Goal: Communication & Community: Answer question/provide support

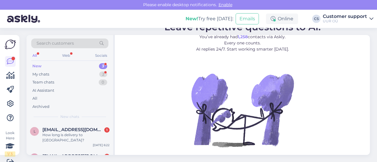
click at [85, 122] on div "Search customers All Web Socials New 3 My chats 2 Team chats 0 AI Assistant All…" at bounding box center [70, 79] width 87 height 88
click at [81, 141] on div "L [EMAIL_ADDRESS][DOMAIN_NAME] 1 How long is delivery to [GEOGRAPHIC_DATA]? [DA…" at bounding box center [70, 136] width 87 height 27
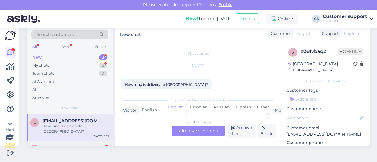
scroll to position [8, 0]
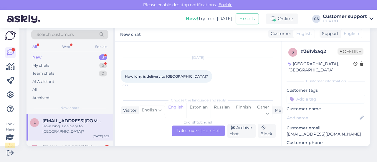
click at [205, 131] on div "English to English Take over the chat" at bounding box center [198, 131] width 53 height 11
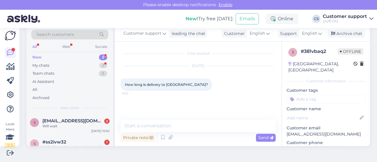
scroll to position [0, 0]
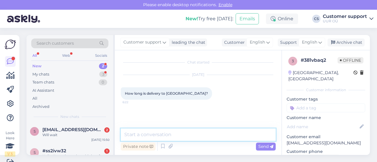
click at [155, 132] on textarea at bounding box center [198, 135] width 155 height 12
click at [159, 138] on textarea "Hello!" at bounding box center [198, 135] width 155 height 12
click at [158, 136] on textarea "Hello!" at bounding box center [198, 135] width 155 height 12
click at [212, 138] on textarea "Hello! Estimated delivery time is" at bounding box center [198, 135] width 155 height 12
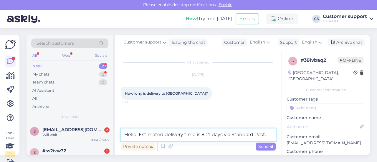
click at [209, 133] on textarea "Hello! Estimated delivery time is 8-21 days via Standard Post." at bounding box center [198, 135] width 155 height 12
click at [269, 134] on textarea "Hello! Estimated delivery time is 8-21 days via Standard Post." at bounding box center [198, 135] width 155 height 12
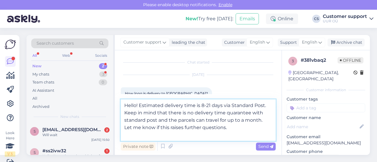
type textarea "Hello! Estimated delivery time is 8-21 days via Standard Post. Keep in mind tha…"
click at [248, 130] on textarea "Hello! Estimated delivery time is 8-21 days via Standard Post. Keep in mind tha…" at bounding box center [198, 121] width 155 height 42
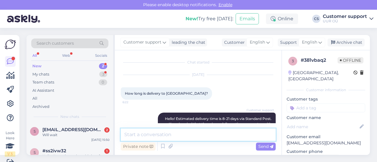
scroll to position [9, 0]
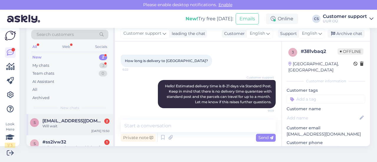
click at [45, 121] on span "[EMAIL_ADDRESS][DOMAIN_NAME]" at bounding box center [72, 120] width 61 height 5
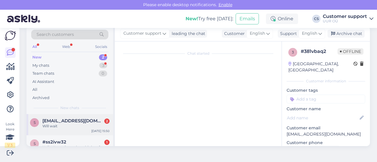
scroll to position [39, 0]
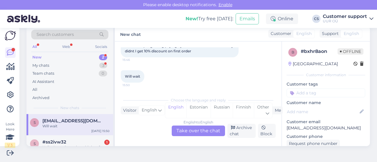
click at [204, 127] on div "English to English Take over the chat" at bounding box center [198, 131] width 53 height 11
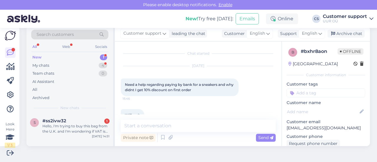
scroll to position [13, 0]
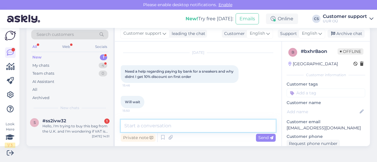
click at [179, 129] on textarea at bounding box center [198, 126] width 155 height 12
click at [170, 128] on textarea at bounding box center [198, 126] width 155 height 12
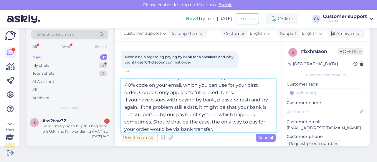
scroll to position [15, 0]
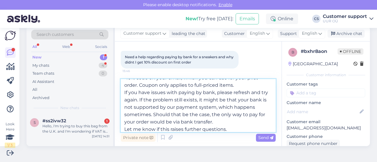
type textarea "Hello! After subscribing to our newsletter, you should receive -10% code on you…"
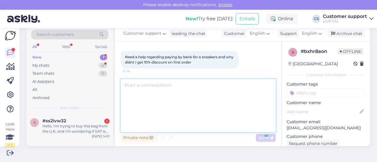
scroll to position [0, 0]
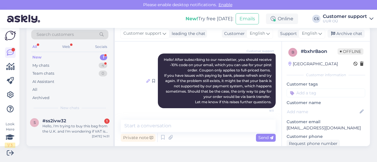
click at [146, 81] on icon at bounding box center [148, 81] width 4 height 4
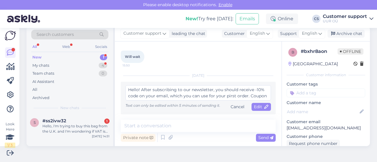
scroll to position [58, 0]
click at [238, 96] on textarea "Hello! After subscribing to our newsletter, you should receive -10% code on you…" at bounding box center [199, 93] width 146 height 15
type textarea "Hello! After subscribing to our newsletter, you should receive -10% code on you…"
click at [256, 111] on div "Edit" at bounding box center [261, 107] width 19 height 8
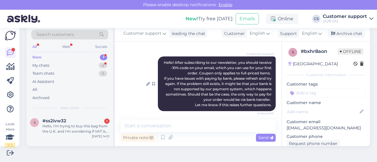
scroll to position [93, 0]
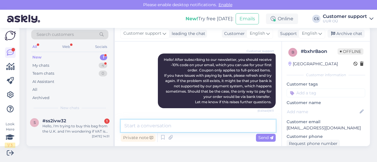
click at [203, 128] on textarea at bounding box center [198, 126] width 155 height 12
click at [91, 130] on div "Hello, I'm trying to buy this bag from the U.K. and I'm wondering if VAT is inc…" at bounding box center [75, 129] width 67 height 11
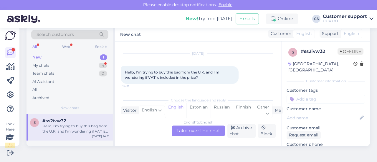
click at [189, 135] on div "English to English Take over the chat" at bounding box center [198, 131] width 53 height 11
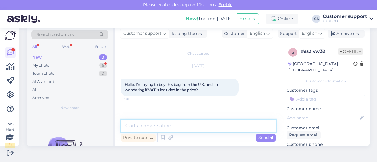
click at [181, 128] on textarea at bounding box center [198, 126] width 155 height 12
drag, startPoint x: 164, startPoint y: 126, endPoint x: 194, endPoint y: 134, distance: 30.8
click at [166, 127] on textarea "Hello! Yes, VAT is included" at bounding box center [198, 126] width 155 height 12
click at [194, 130] on textarea "Hello! Yes, VAT is included" at bounding box center [198, 126] width 155 height 12
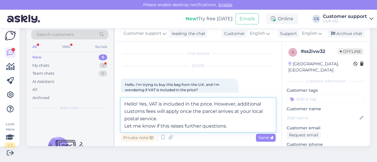
type textarea "Hello! Yes, VAT is included in the price. However, additional customs fees will…"
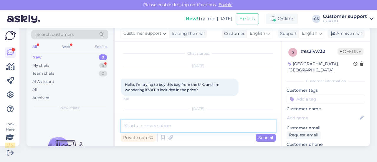
scroll to position [42, 0]
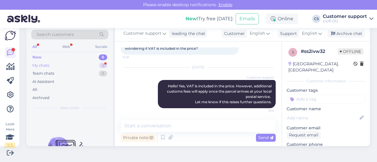
click at [48, 67] on div "My chats" at bounding box center [40, 66] width 17 height 6
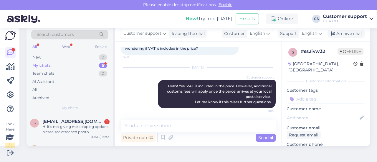
scroll to position [88, 0]
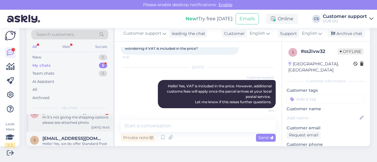
click at [92, 121] on div "Hi it’s not giving me shipping options please see attached photo" at bounding box center [75, 120] width 67 height 11
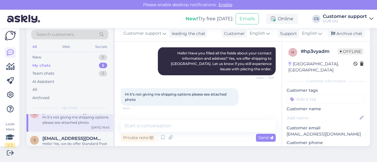
scroll to position [150, 0]
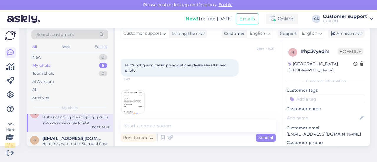
click at [131, 96] on img at bounding box center [133, 102] width 24 height 24
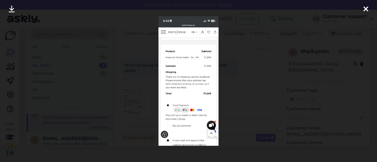
click at [139, 111] on div at bounding box center [188, 81] width 377 height 162
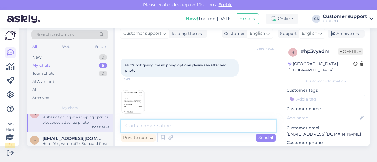
click at [167, 131] on textarea at bounding box center [198, 126] width 155 height 12
click at [235, 124] on textarea "Hello. We apologize for the inconvenience" at bounding box center [198, 126] width 155 height 12
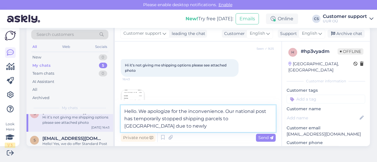
click at [219, 127] on textarea "Hello. We apologize for the inconvenience. Our national post has temporarily st…" at bounding box center [198, 119] width 155 height 27
paste textarea "recent changes in U.S. customs regulations"
click at [234, 125] on textarea "Hello. We apologize for the inconvenience. Our national post has temporarily st…" at bounding box center [198, 119] width 155 height 27
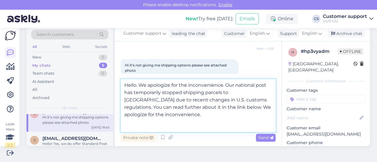
click at [186, 91] on textarea "Hello. We apologize for the inconvenience. Our national post has temporarily st…" at bounding box center [198, 105] width 155 height 53
click at [181, 125] on textarea "Hello. We apologize for the inconvenience. Our national post has temporarily su…" at bounding box center [198, 105] width 155 height 53
click at [175, 129] on textarea "Hello. We apologize for the inconvenience. Our national post has temporarily su…" at bounding box center [198, 105] width 155 height 53
paste textarea "[URL][DOMAIN_NAME][DATE]"
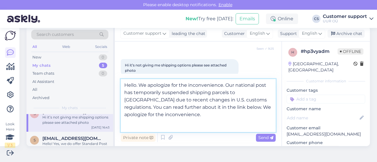
type textarea "Hello. We apologize for the inconvenience. Our national post has temporarily su…"
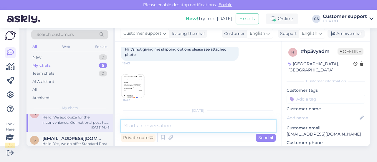
scroll to position [225, 0]
